Goal: Task Accomplishment & Management: Use online tool/utility

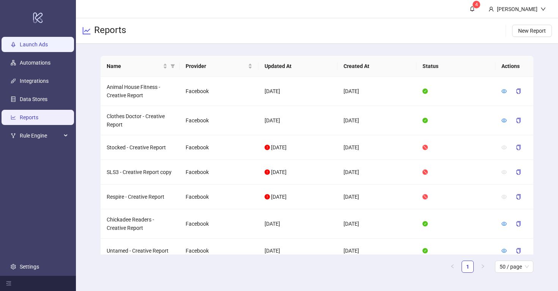
click at [48, 41] on link "Launch Ads" at bounding box center [34, 44] width 28 height 6
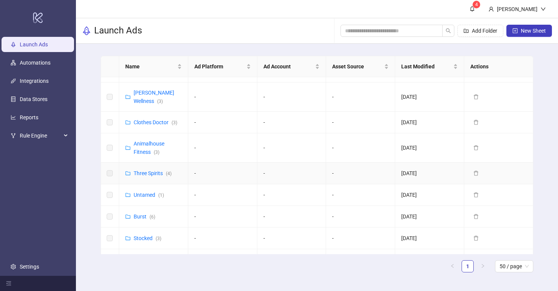
scroll to position [134, 0]
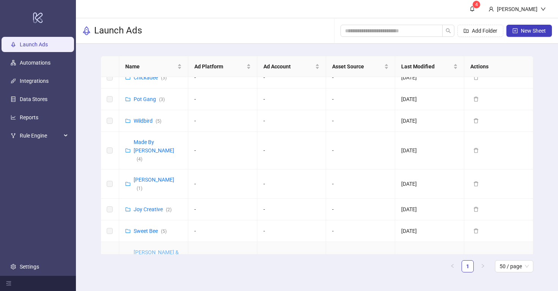
click at [158, 249] on link "[PERSON_NAME] & [PERSON_NAME] ([GEOGRAPHIC_DATA]) ( 8 )" at bounding box center [161, 264] width 55 height 31
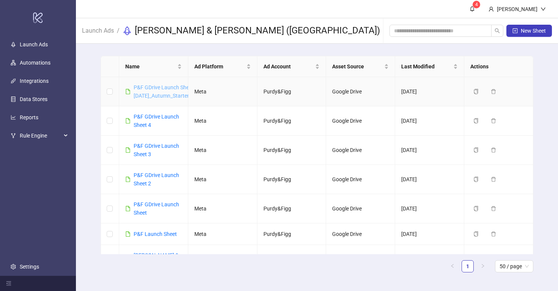
click at [161, 87] on link "P&F GDrive Launch Sheet [DATE]_Autumn_StarterKit_UGC_Statics_[DATE]" at bounding box center [189, 91] width 111 height 14
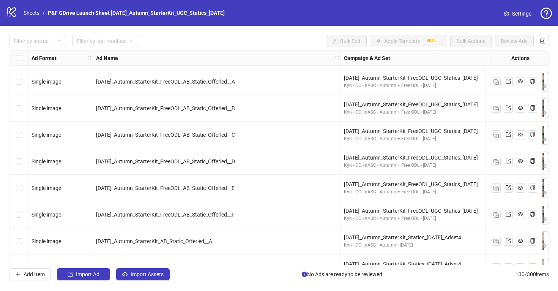
scroll to position [2895, 0]
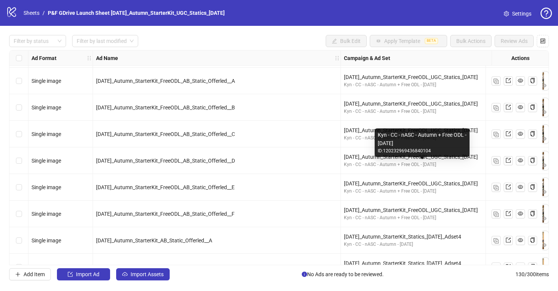
click at [447, 165] on div "Kyn - CC - nASC - Autumn + Free ODL - [DATE]" at bounding box center [422, 164] width 156 height 7
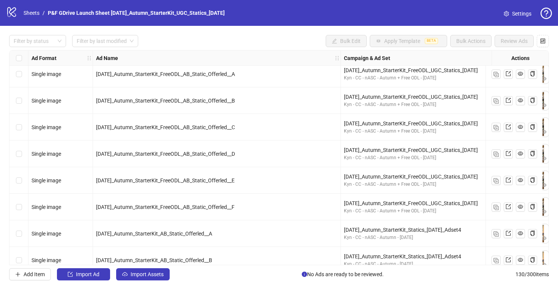
scroll to position [2902, 0]
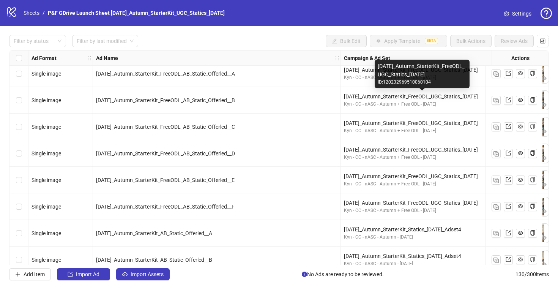
click at [434, 97] on div "[DATE]_Autumn_StarterKit_FreeODL_UGC_Statics_[DATE]" at bounding box center [422, 96] width 156 height 8
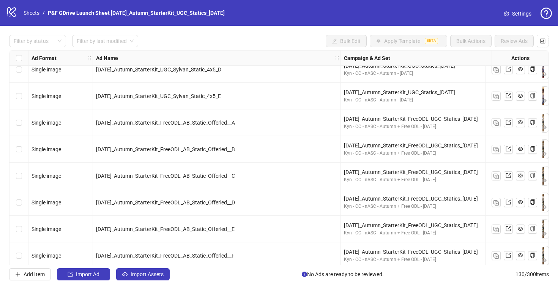
scroll to position [2845, 0]
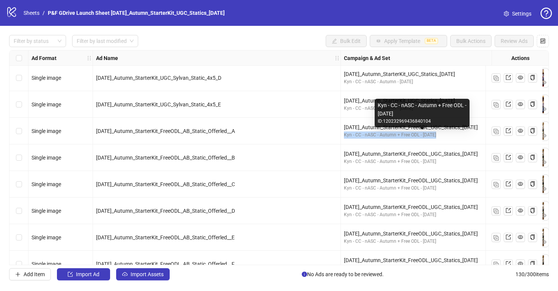
drag, startPoint x: 445, startPoint y: 135, endPoint x: 344, endPoint y: 134, distance: 100.6
click at [344, 134] on div "Kyn - CC - nASC - Autumn + Free ODL - [DATE]" at bounding box center [422, 134] width 156 height 7
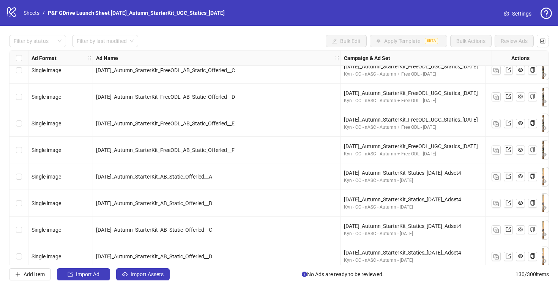
scroll to position [2958, 0]
click at [440, 147] on div "[DATE]_Autumn_StarterKit_FreeODL_UGC_Statics_[DATE]" at bounding box center [422, 146] width 156 height 8
click at [229, 150] on span "[DATE]_Autumn_StarterKit_FreeODL_AB_Static_Offerled__F" at bounding box center [165, 150] width 139 height 6
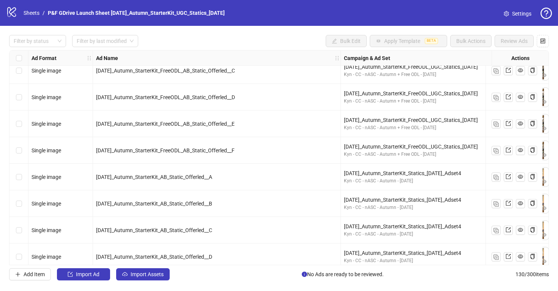
click at [229, 150] on span "[DATE]_Autumn_StarterKit_FreeODL_AB_Static_Offerled__F" at bounding box center [165, 150] width 139 height 6
copy span "[DATE]_Autumn_StarterKit_FreeODL_AB_Static_Offerled__F"
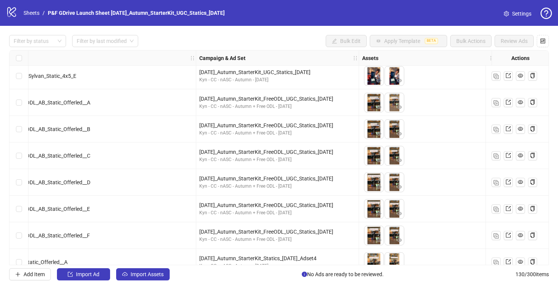
scroll to position [2876, 145]
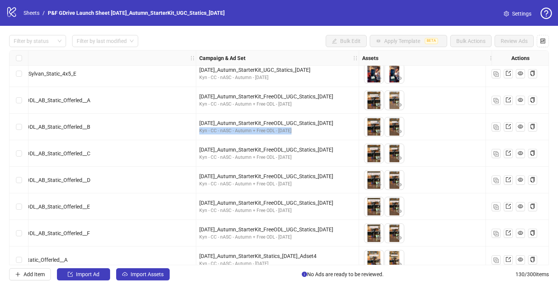
drag, startPoint x: 298, startPoint y: 134, endPoint x: 197, endPoint y: 131, distance: 100.7
click at [197, 131] on div "[DATE]_Autumn_StarterKit_FreeODL_UGC_Statics_[DATE] Kyn - CC - nASC - Autumn + …" at bounding box center [277, 127] width 163 height 27
copy div "Kyn - CC - nASC - Autumn + Free ODL - [DATE]"
click at [184, 123] on div "[DATE]_Autumn_StarterKit_FreeODL_AB_Static_Offerled__B" at bounding box center [71, 127] width 241 height 8
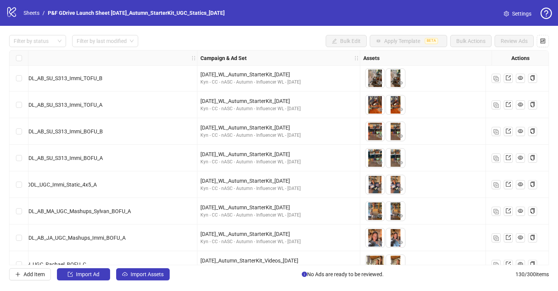
scroll to position [2310, 144]
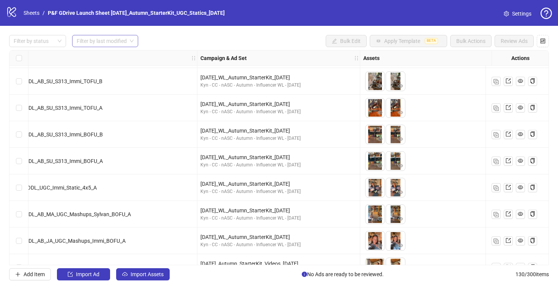
click at [88, 39] on input "search" at bounding box center [102, 40] width 50 height 11
click at [244, 37] on div "Filter by status Filter by last modified Bulk Edit Apply Template BETA Bulk Act…" at bounding box center [279, 41] width 540 height 12
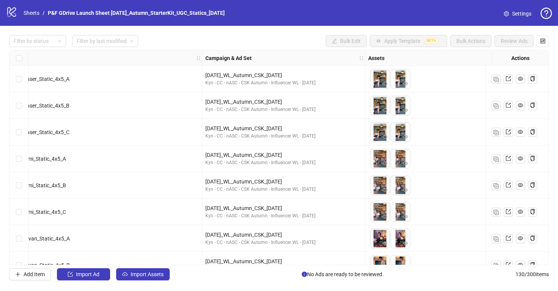
scroll to position [0, 0]
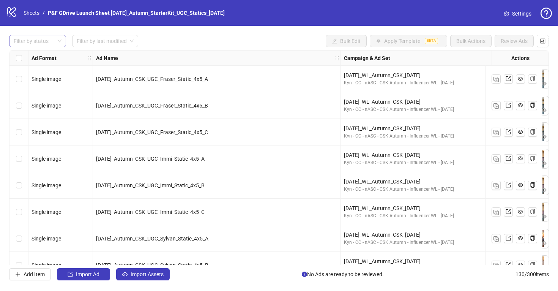
click at [39, 42] on div at bounding box center [34, 41] width 46 height 11
click at [90, 41] on input "search" at bounding box center [102, 40] width 50 height 11
click at [92, 57] on div "[DATE]" at bounding box center [105, 56] width 55 height 8
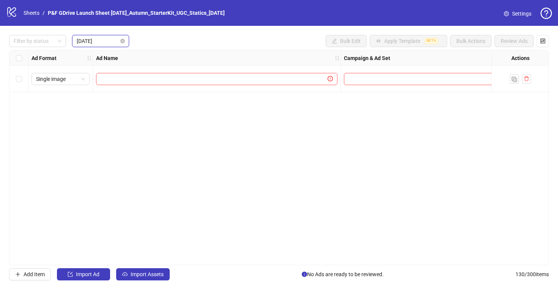
click at [92, 45] on span "[DATE]" at bounding box center [101, 40] width 48 height 11
click at [98, 67] on div "Last 3 Days" at bounding box center [100, 69] width 45 height 8
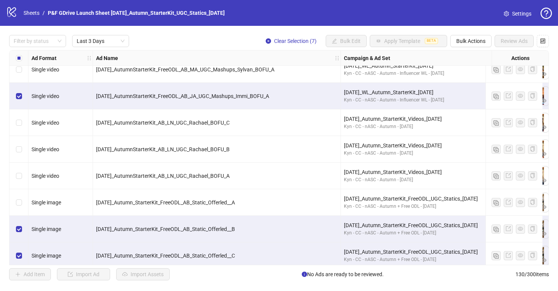
scroll to position [2457, 0]
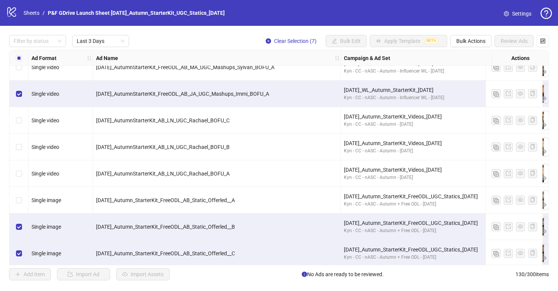
drag, startPoint x: 290, startPoint y: 92, endPoint x: 95, endPoint y: 92, distance: 195.2
click at [95, 92] on div "[DATE]_AutumnStarterKit_FreeODL_AB_JA_UGC_Mashups_Immi_BOFU_A" at bounding box center [217, 93] width 248 height 27
copy span "[DATE]_AutumnStarterKit_FreeODL_AB_JA_UGC_Mashups_Immi_BOFU_A"
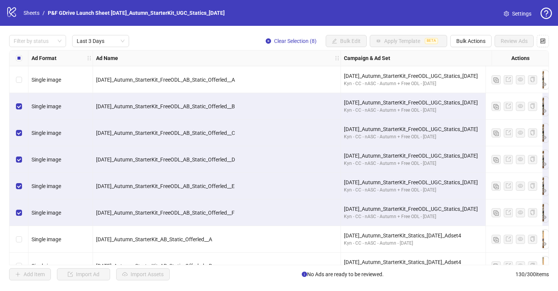
scroll to position [2585, 0]
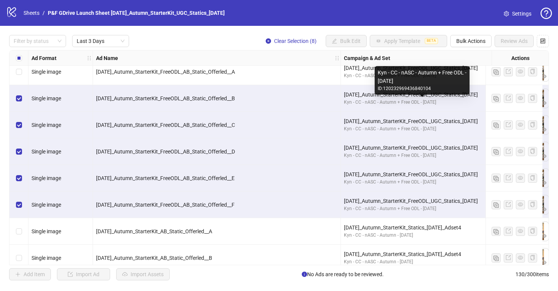
click at [444, 102] on div "Kyn - CC - nASC - Autumn + Free ODL - [DATE]" at bounding box center [422, 102] width 156 height 7
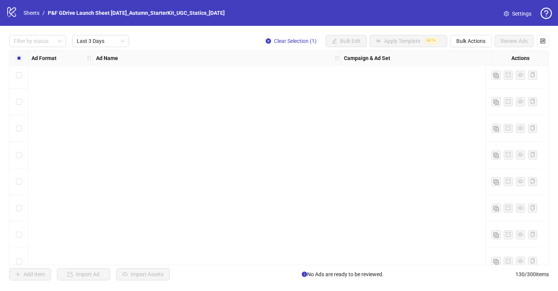
scroll to position [0, 0]
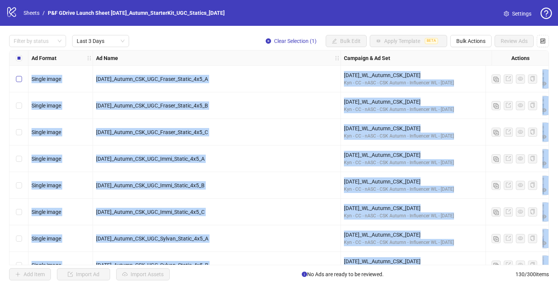
click at [19, 75] on label "Select row 1" at bounding box center [19, 79] width 6 height 8
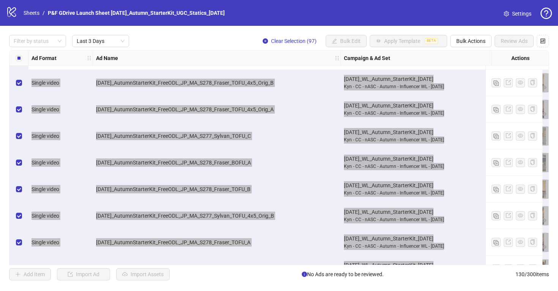
scroll to position [1904, 0]
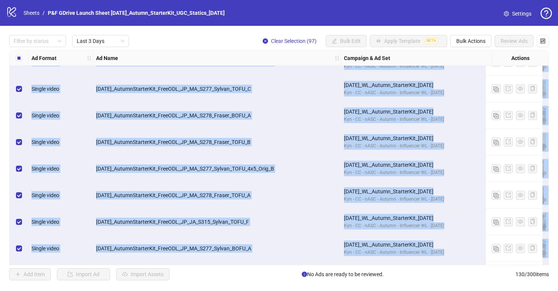
click at [176, 36] on div "Filter by status Last 3 Days Clear Selection (97) Bulk Edit Apply Template BETA…" at bounding box center [279, 41] width 540 height 12
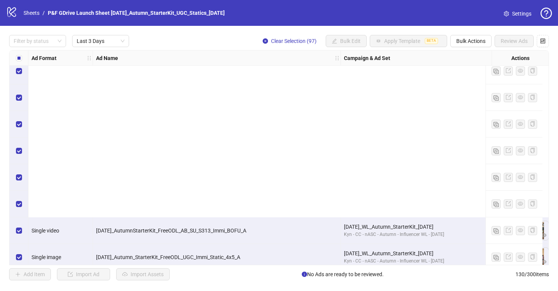
scroll to position [2460, 0]
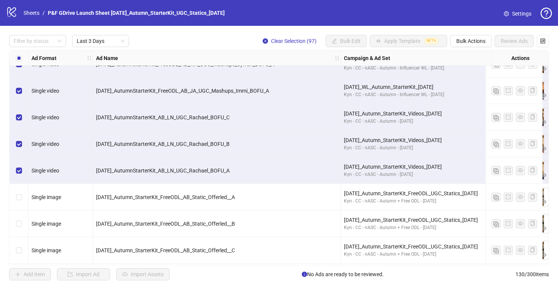
click at [230, 34] on div "Filter by status Last 3 Days Clear Selection (97) Bulk Edit Apply Template BETA…" at bounding box center [279, 157] width 558 height 263
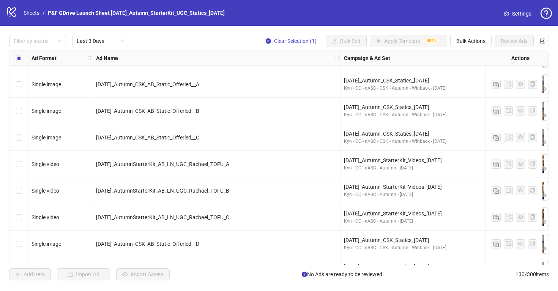
scroll to position [2940, 0]
